Goal: Task Accomplishment & Management: Manage account settings

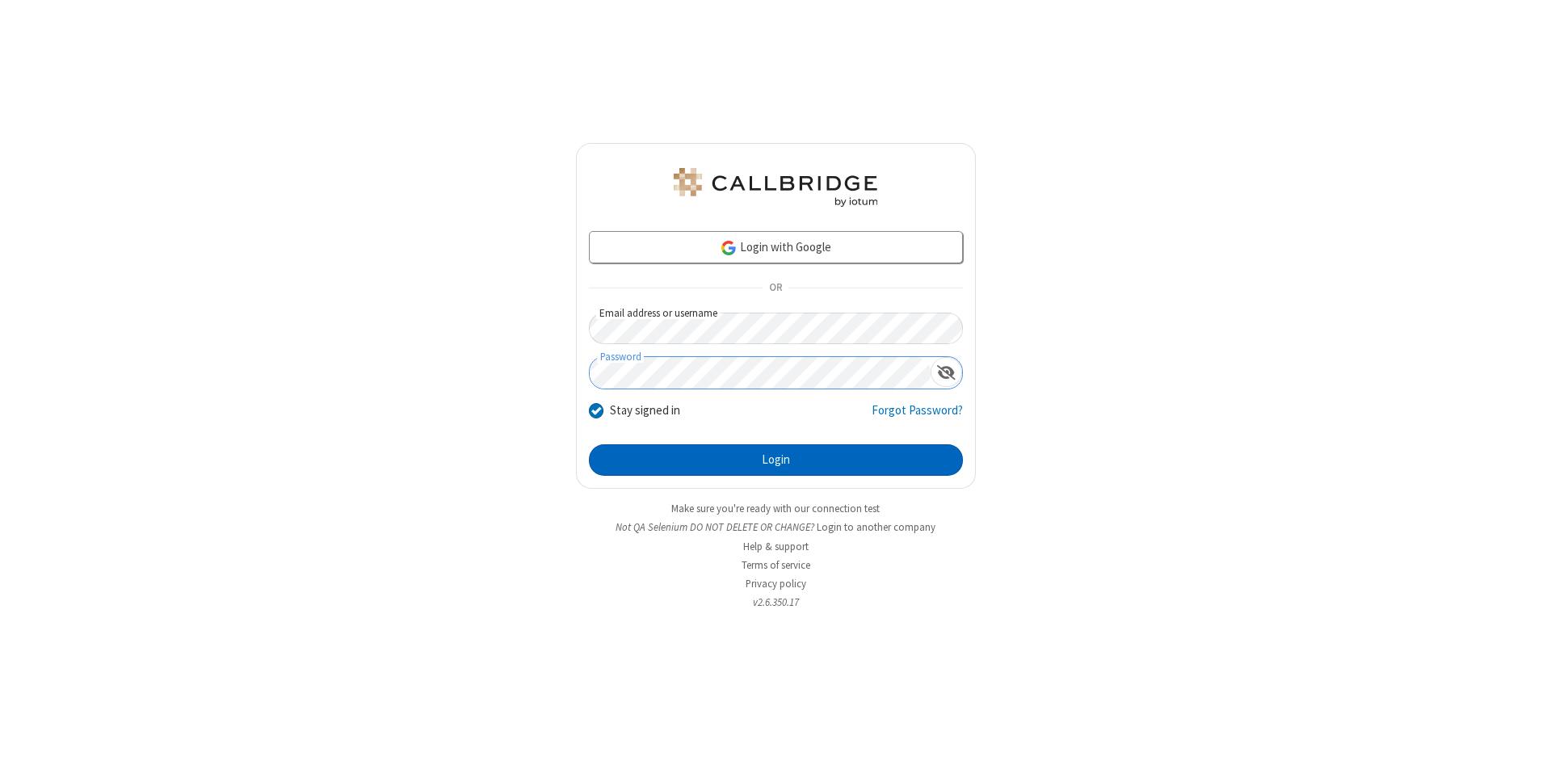
click at [775, 460] on button "Login" at bounding box center [776, 460] width 374 height 32
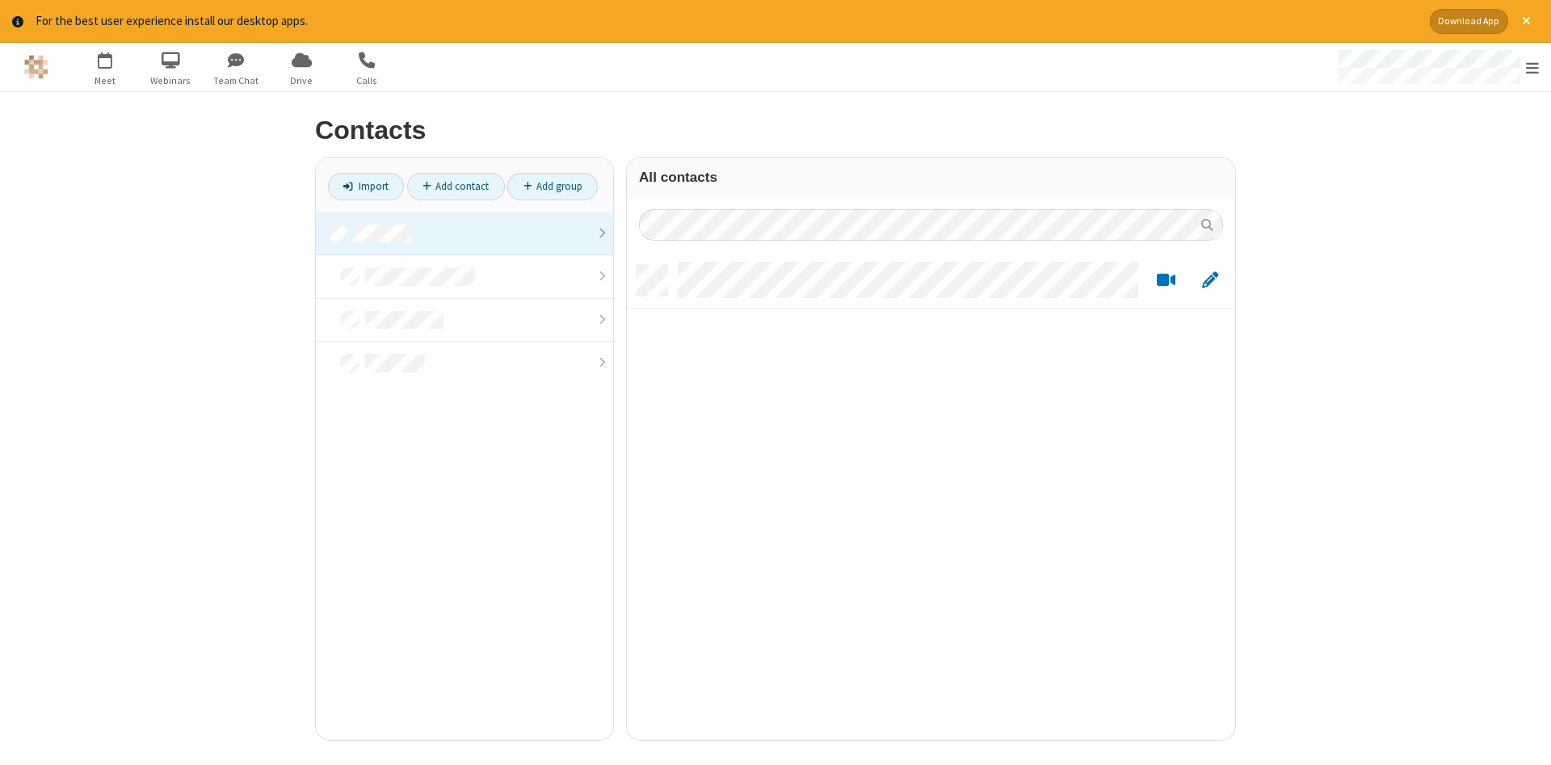
click at [464, 233] on link at bounding box center [464, 234] width 297 height 44
click at [456, 186] on link "Add contact" at bounding box center [456, 186] width 98 height 27
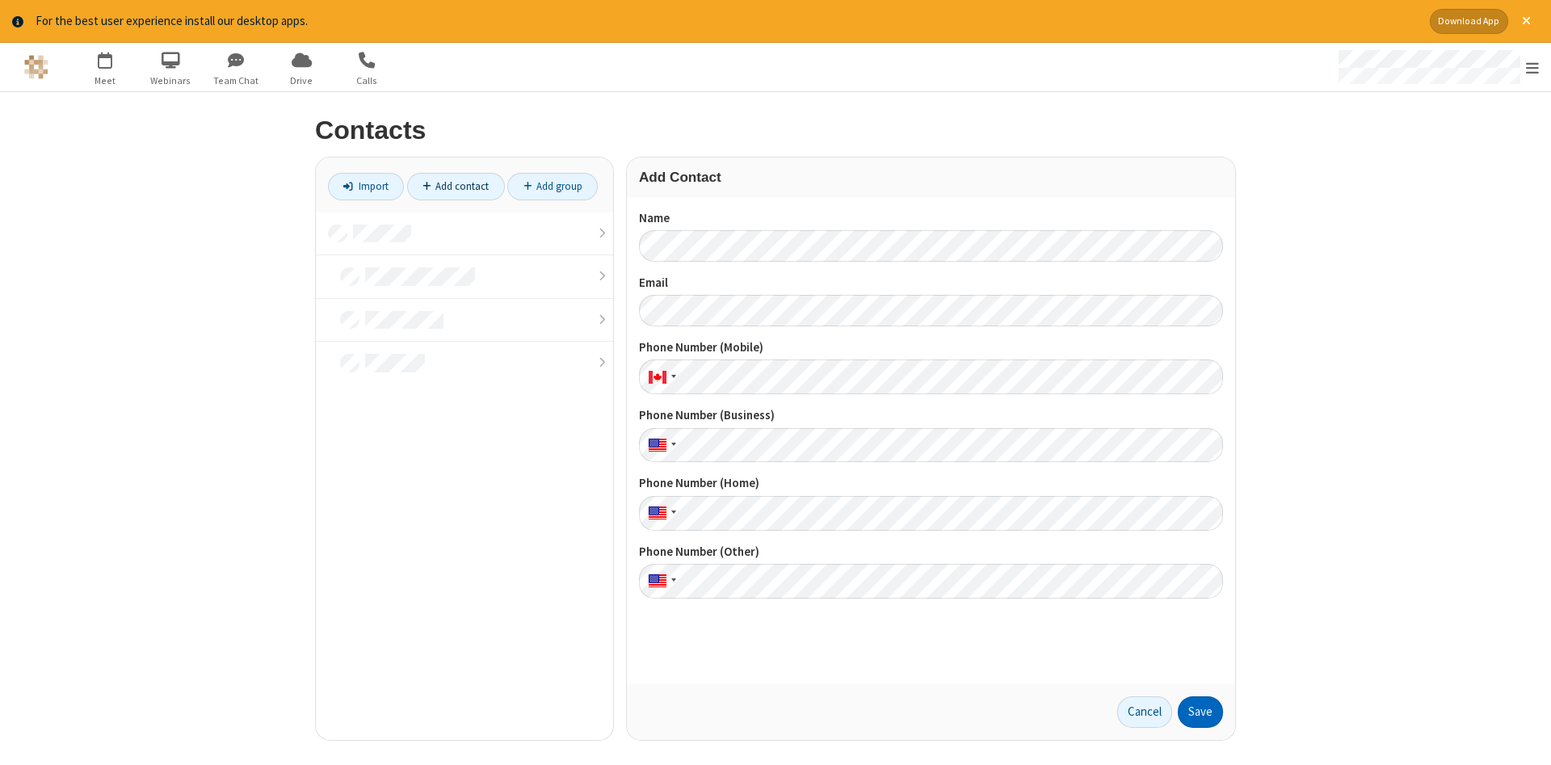
click at [1200, 712] on button "Save" at bounding box center [1200, 712] width 45 height 32
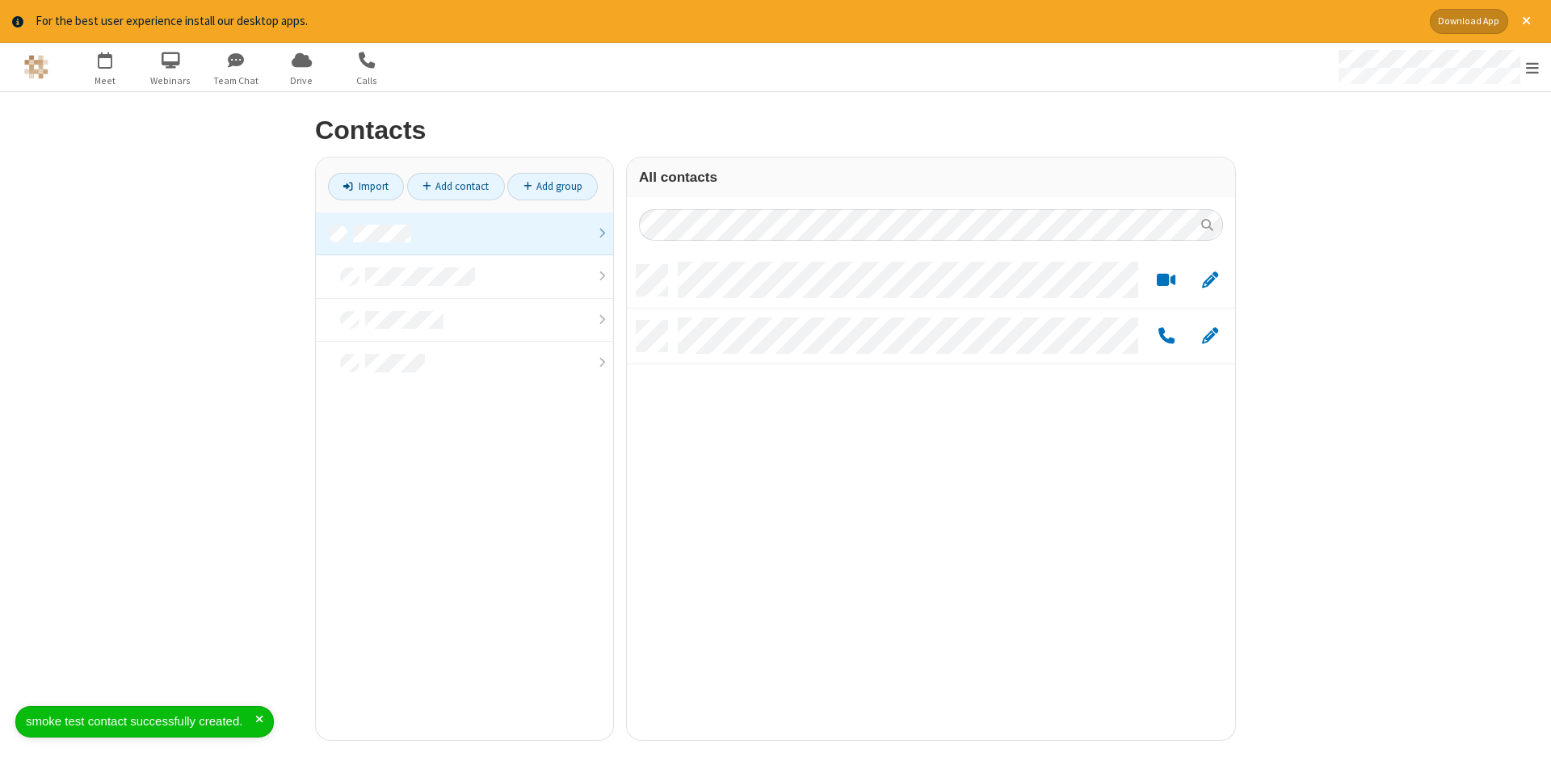
scroll to position [487, 608]
click at [456, 186] on link "Add contact" at bounding box center [456, 186] width 98 height 27
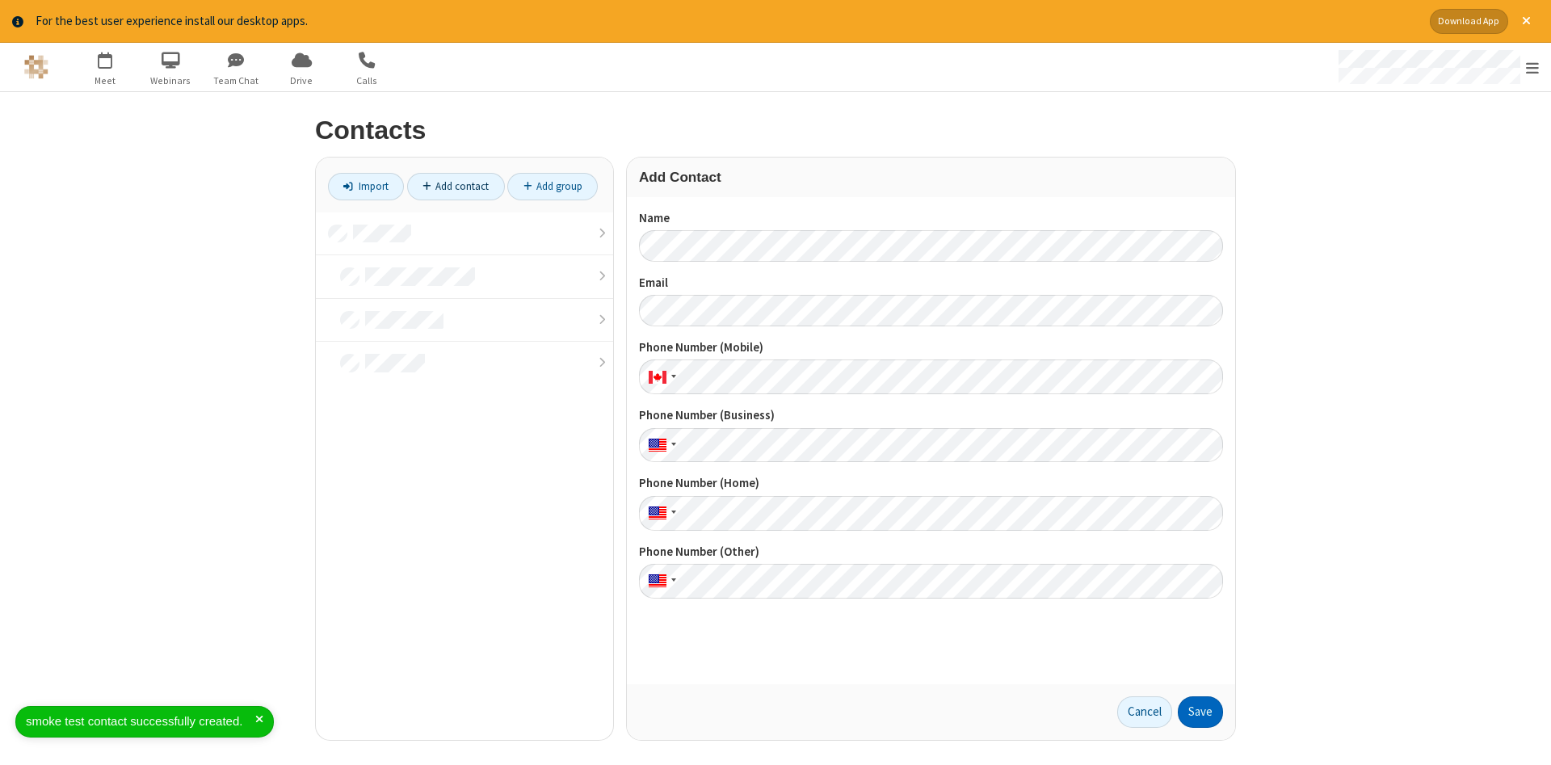
click at [1200, 712] on button "Save" at bounding box center [1200, 712] width 45 height 32
